Goal: Navigation & Orientation: Go to known website

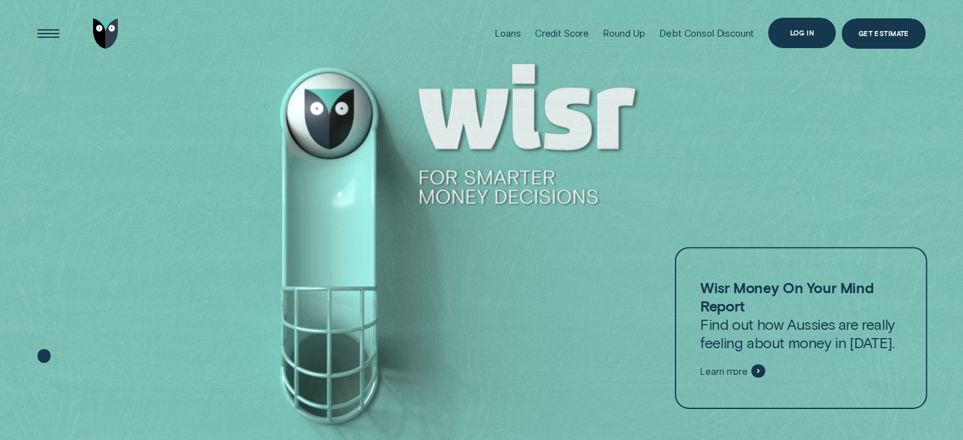
click at [792, 39] on div "Log in" at bounding box center [802, 33] width 68 height 30
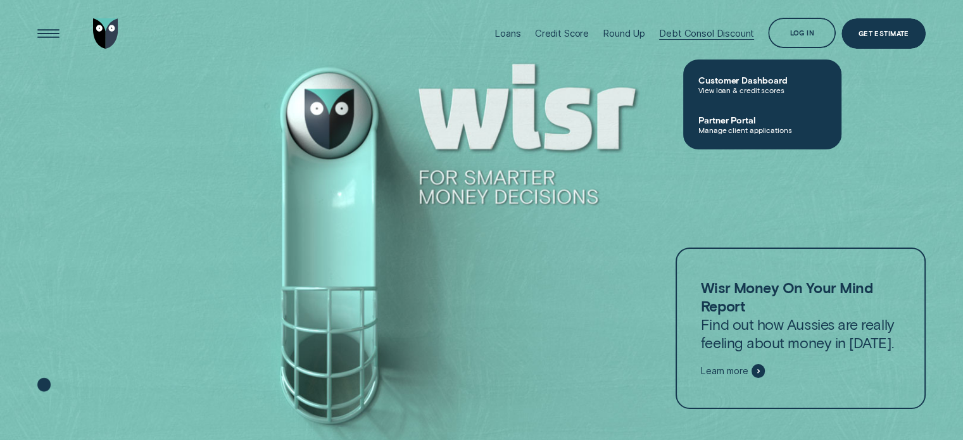
click at [732, 31] on div "Debt Consol Discount" at bounding box center [706, 33] width 95 height 12
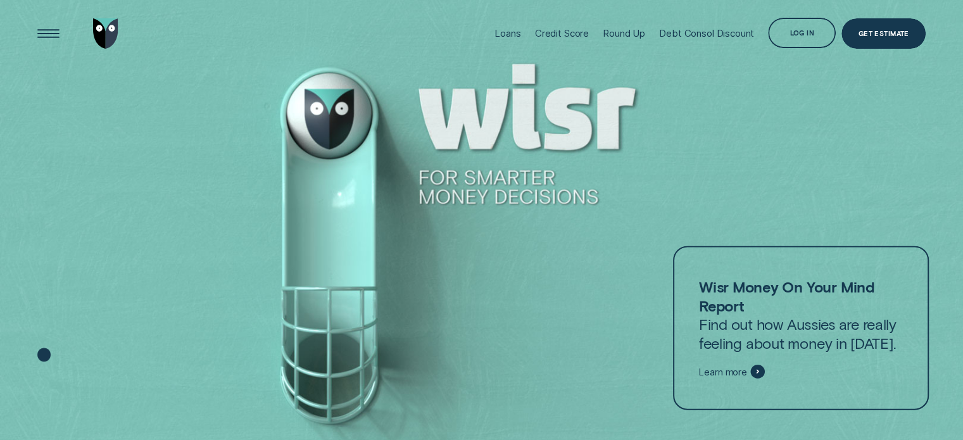
click at [798, 32] on div "Log in" at bounding box center [801, 35] width 25 height 6
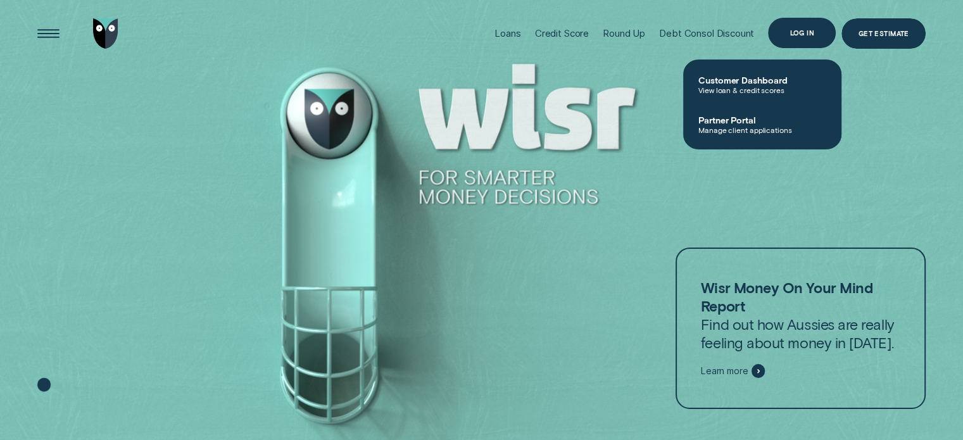
click at [810, 20] on div "Log in" at bounding box center [802, 33] width 68 height 30
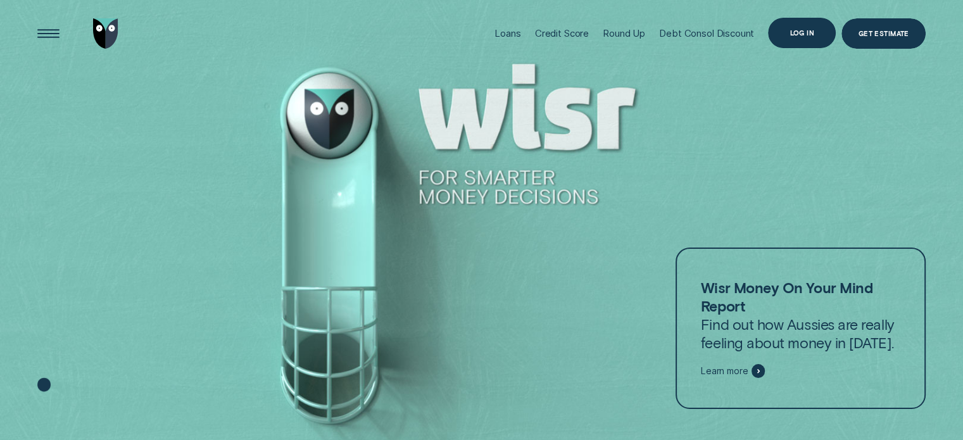
click at [802, 35] on div "Log in" at bounding box center [801, 33] width 25 height 6
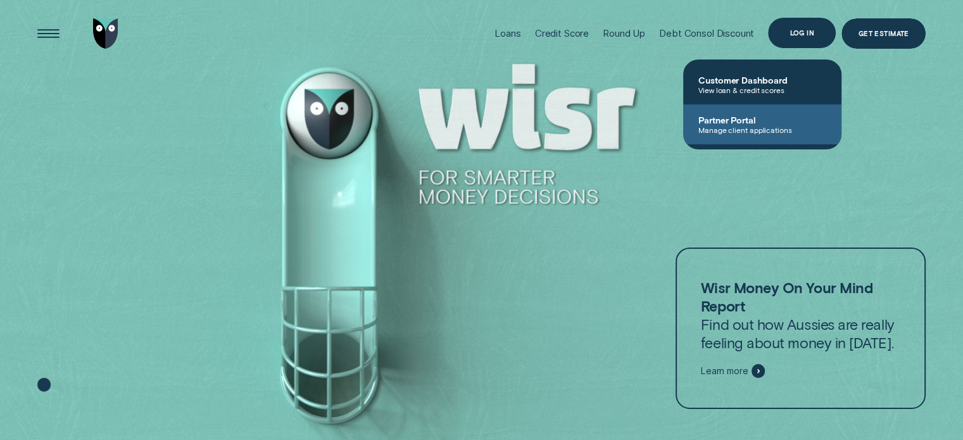
click at [749, 124] on span "Partner Portal" at bounding box center [762, 120] width 128 height 11
